Goal: Task Accomplishment & Management: Complete application form

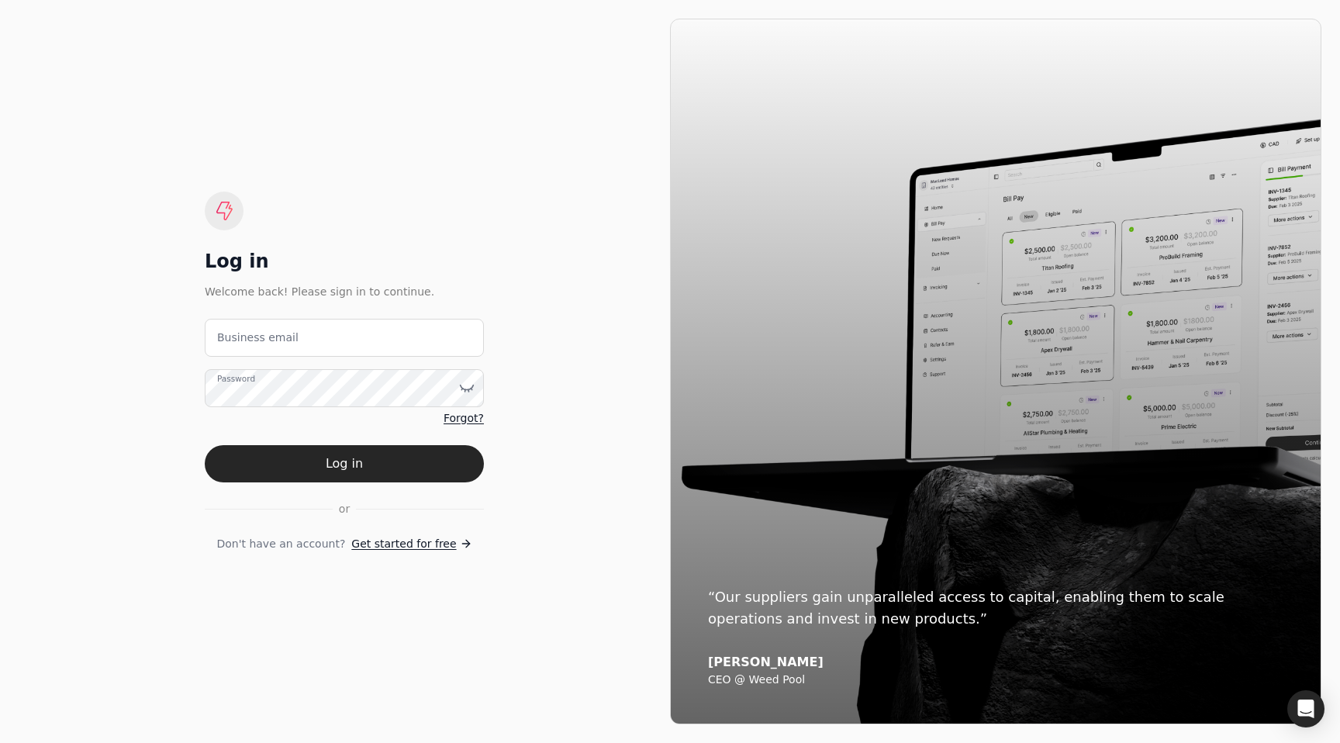
click at [417, 544] on span "Get started for free" at bounding box center [403, 544] width 105 height 16
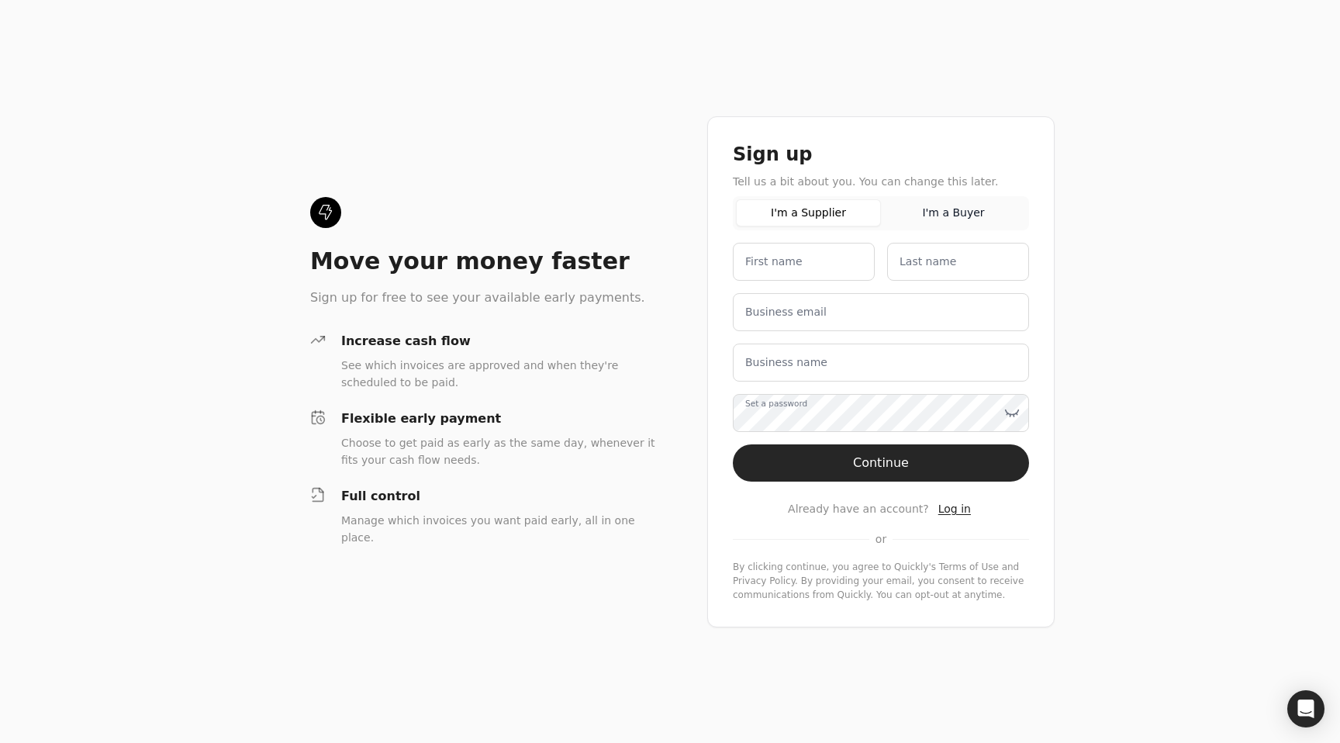
click at [1147, 312] on div "Move your money faster Sign up for free to see your available early payments. I…" at bounding box center [670, 371] width 1340 height 743
click at [1164, 228] on div "Move your money faster Sign up for free to see your available early payments. I…" at bounding box center [670, 371] width 1340 height 743
click at [1177, 487] on div "Move your money faster Sign up for free to see your available early payments. I…" at bounding box center [670, 371] width 1340 height 743
click at [950, 507] on span "Log in" at bounding box center [954, 508] width 33 height 12
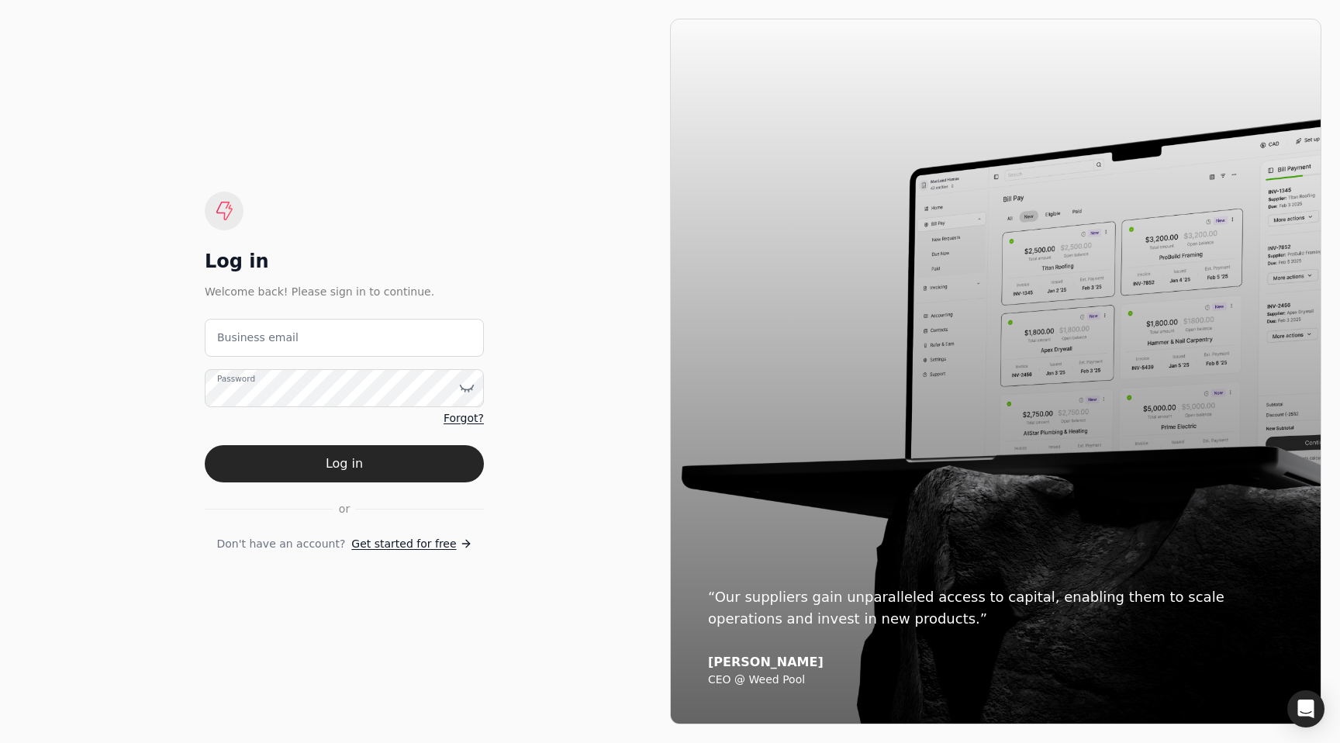
click at [716, 133] on div "“Our suppliers gain unparalleled access to capital, enabling them to scale oper…" at bounding box center [996, 371] width 650 height 704
click at [388, 136] on div "Log in Welcome back! Please sign in to continue. Business email Password Forgot…" at bounding box center [344, 371] width 651 height 705
click at [414, 547] on span "Get started for free" at bounding box center [403, 544] width 105 height 16
click at [505, 191] on div "Log in Welcome back! Please sign in to continue. Business email Password Forgot…" at bounding box center [344, 371] width 651 height 705
